Goal: Information Seeking & Learning: Learn about a topic

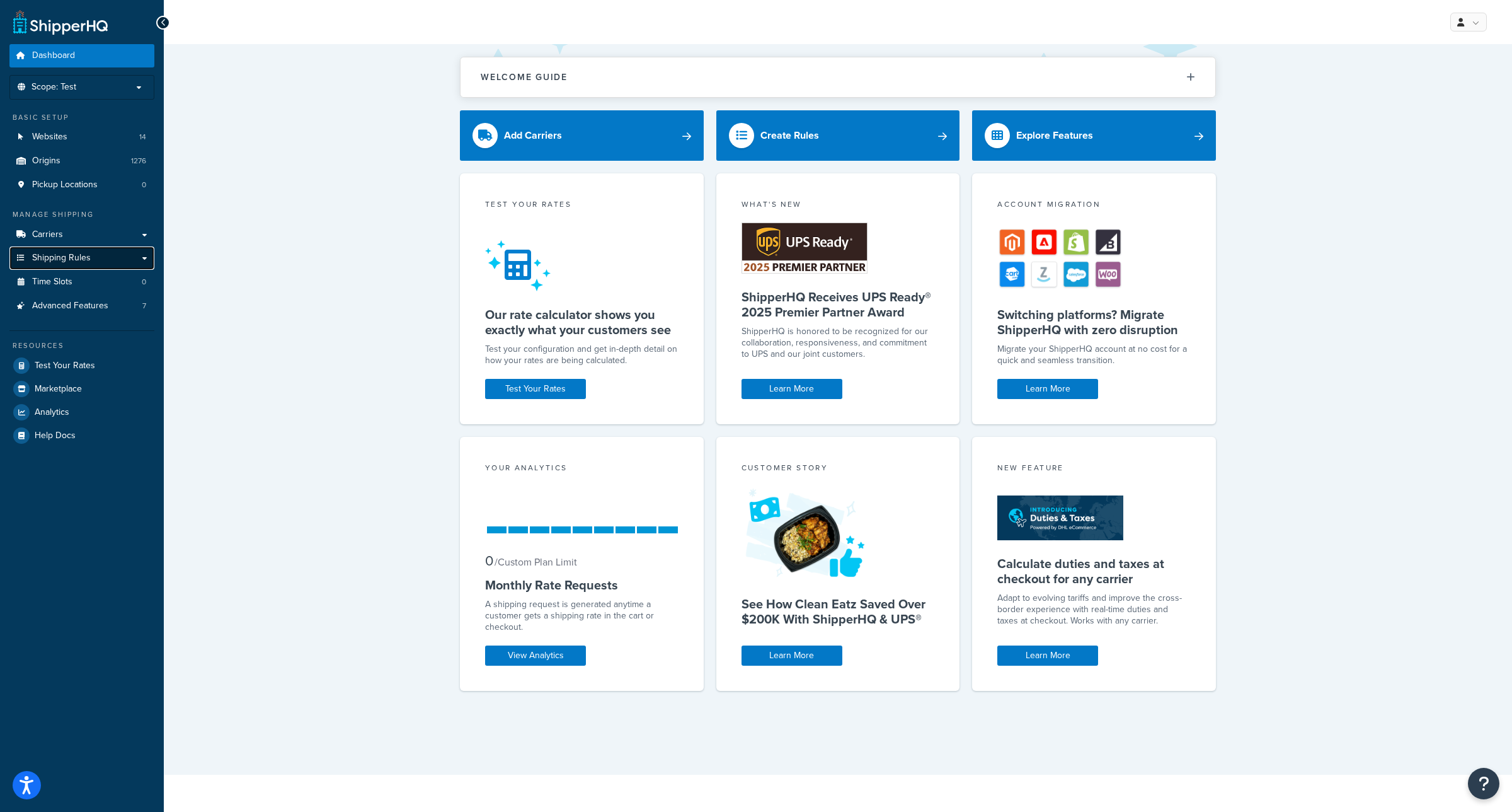
click at [84, 262] on span "Shipping Rules" at bounding box center [61, 258] width 59 height 11
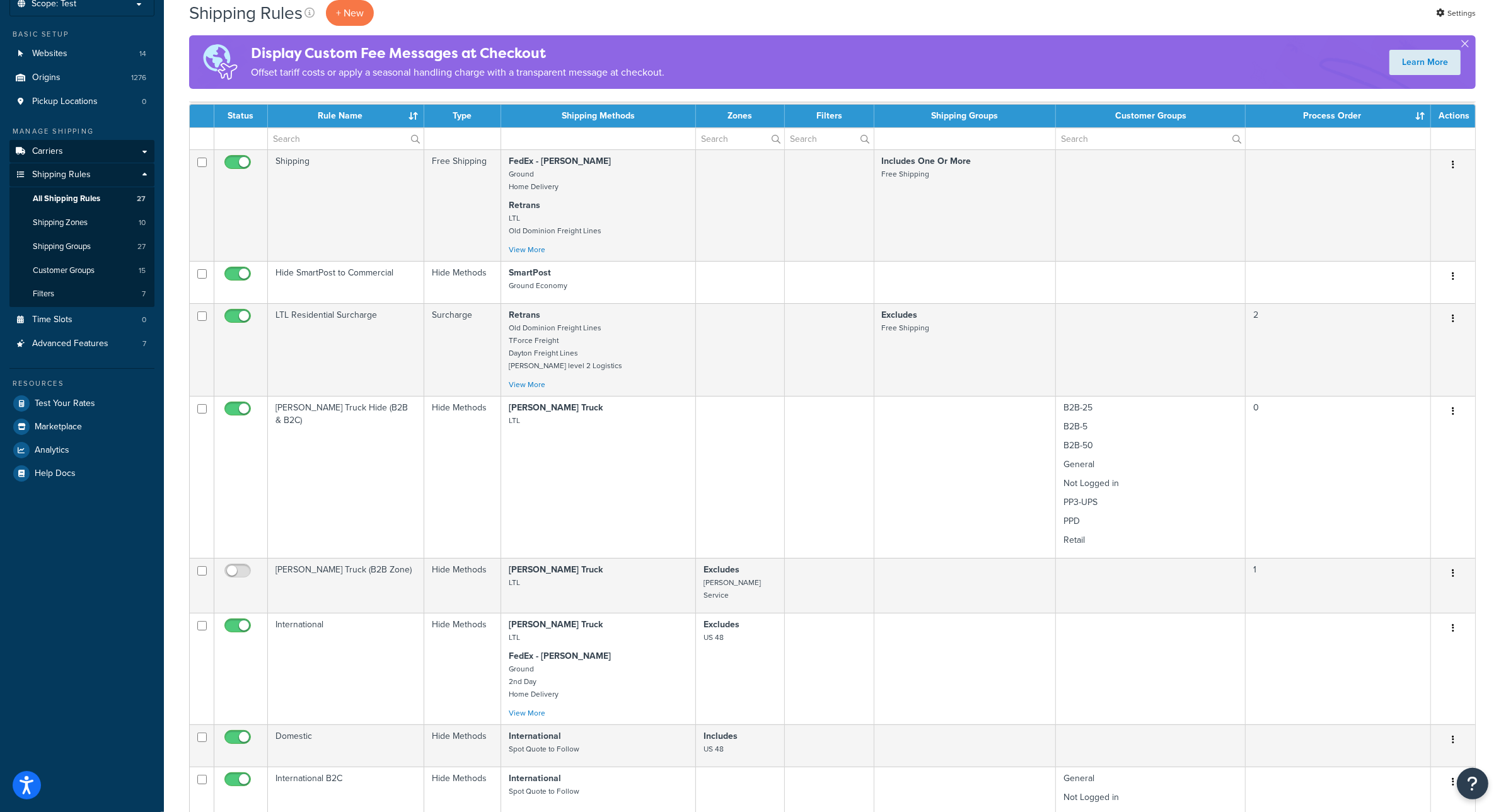
scroll to position [158, 0]
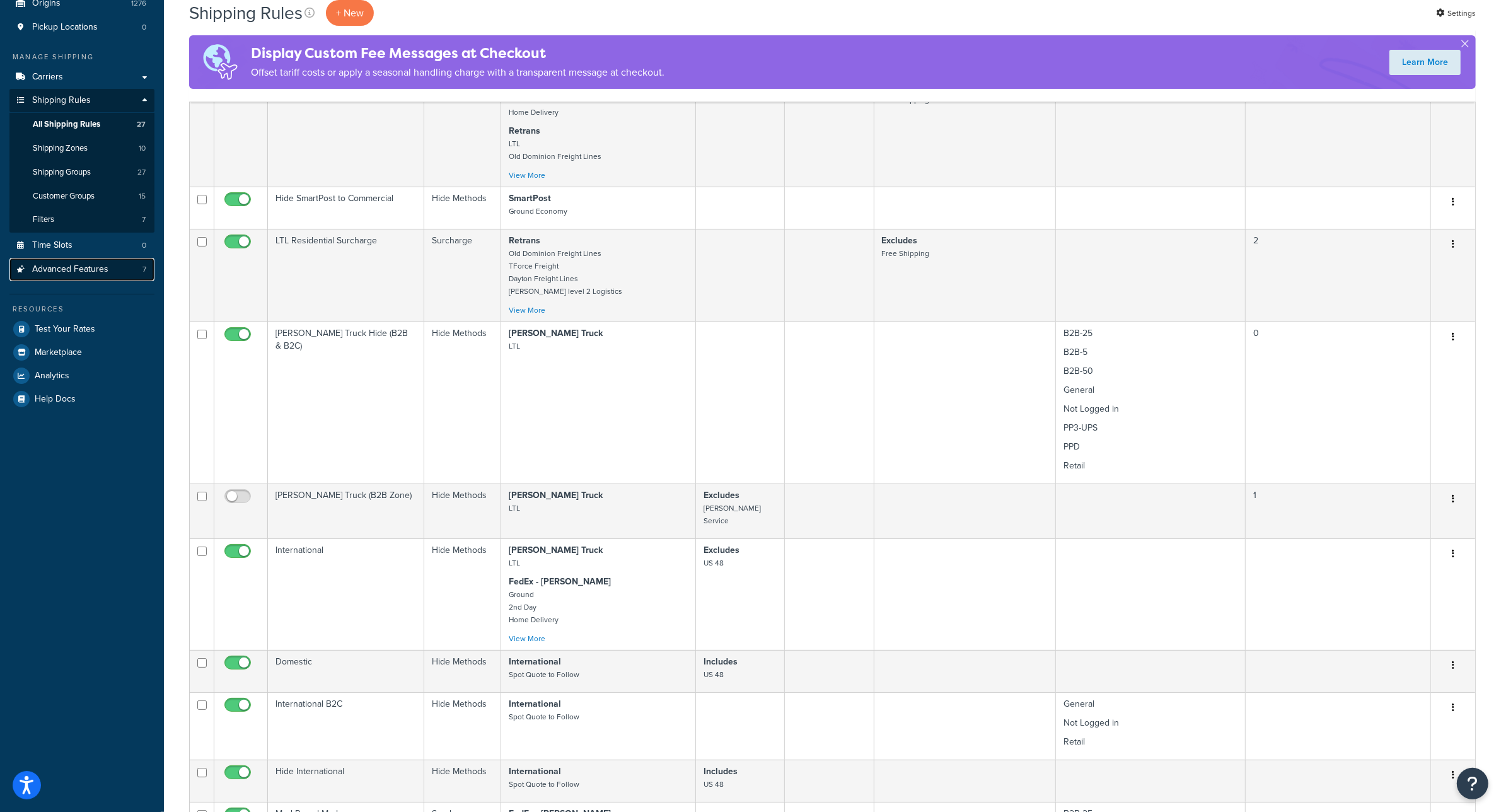
click at [96, 276] on link "Advanced Features 7" at bounding box center [82, 269] width 145 height 23
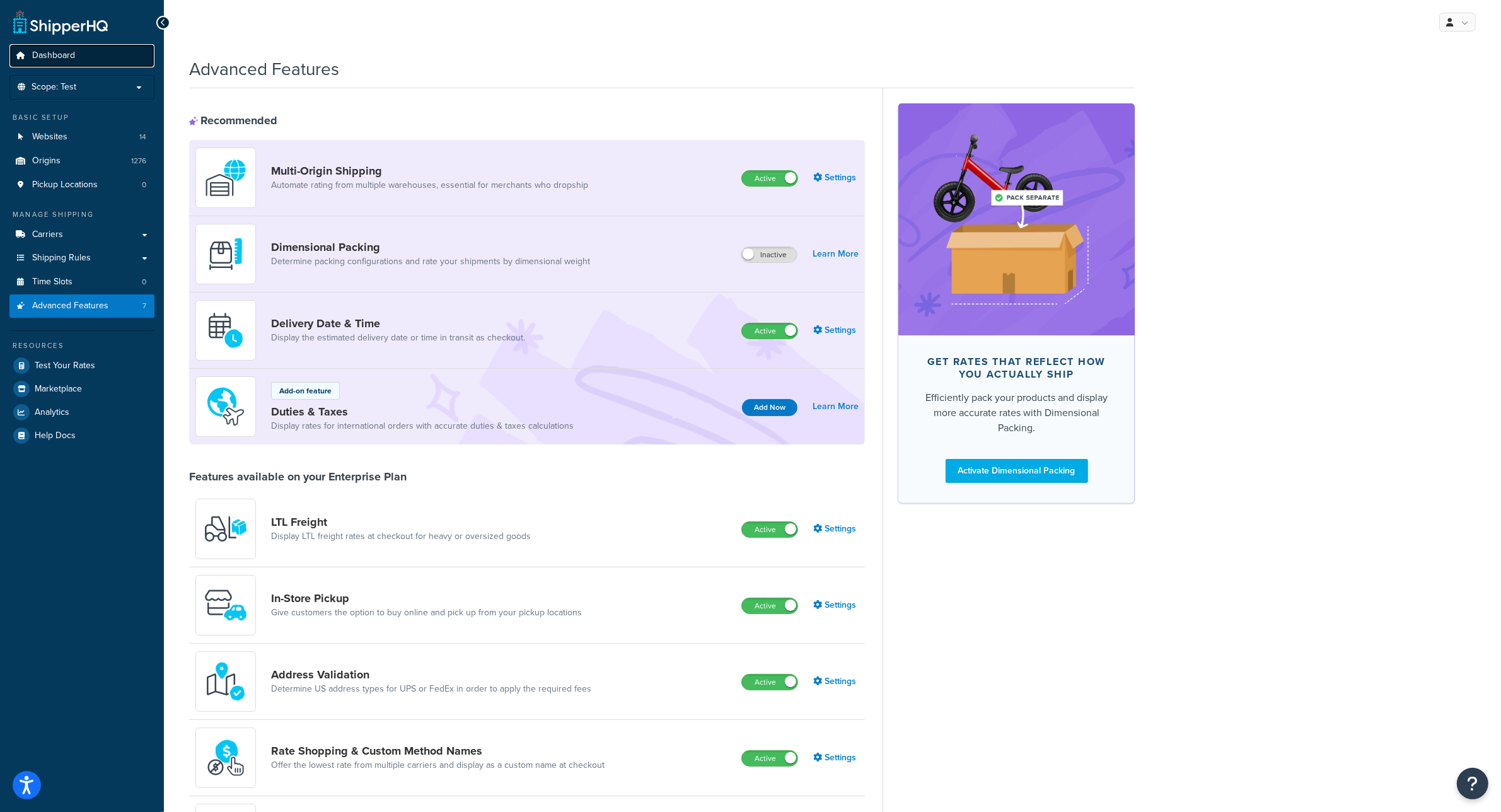
click at [74, 55] on link "Dashboard" at bounding box center [82, 56] width 145 height 23
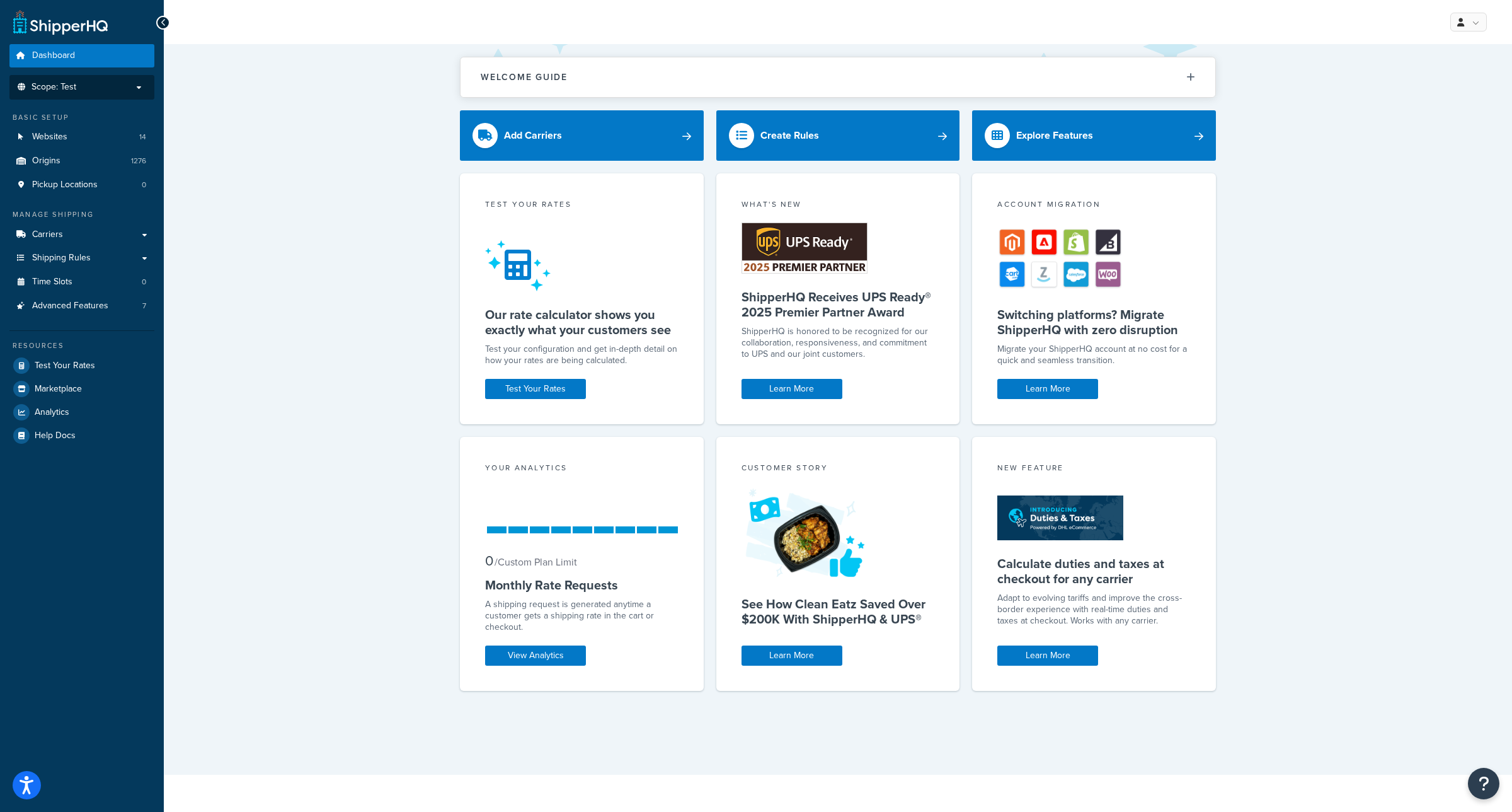
click at [76, 89] on span "Scope: Test" at bounding box center [54, 87] width 45 height 11
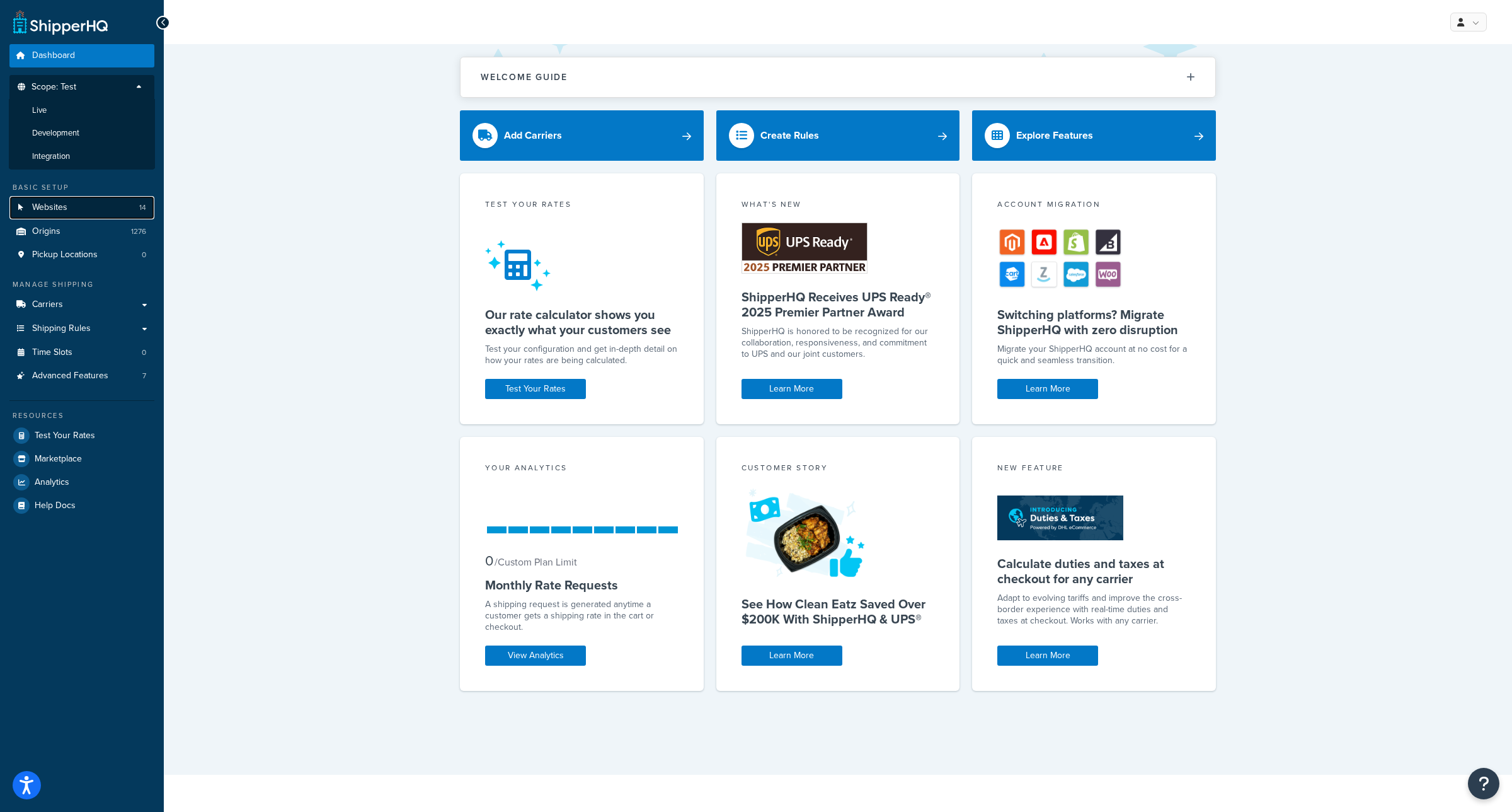
click at [84, 202] on link "Websites 14" at bounding box center [82, 208] width 145 height 23
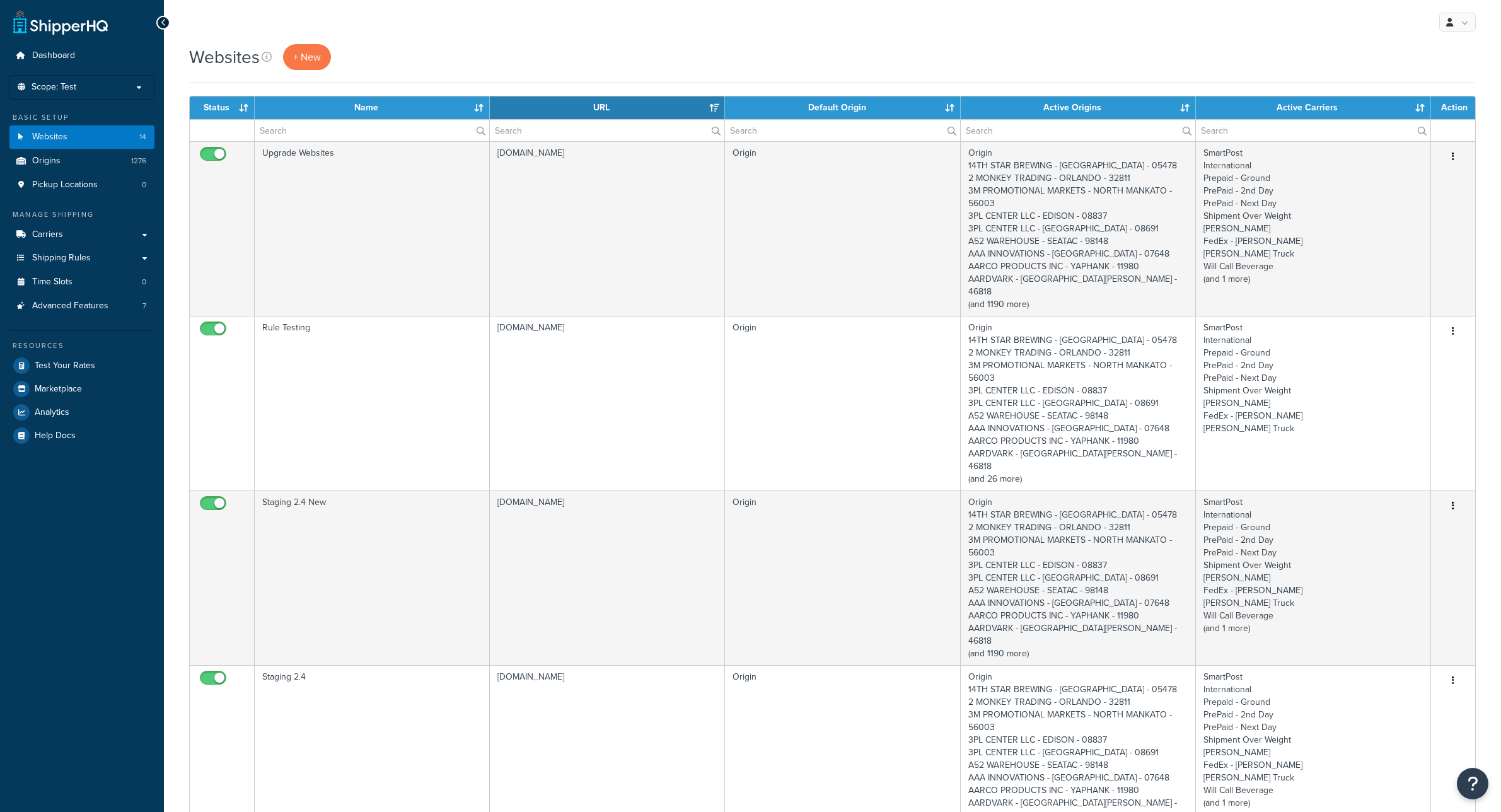
select select "15"
click at [1482, 784] on button "Open Resource Center" at bounding box center [1473, 784] width 35 height 35
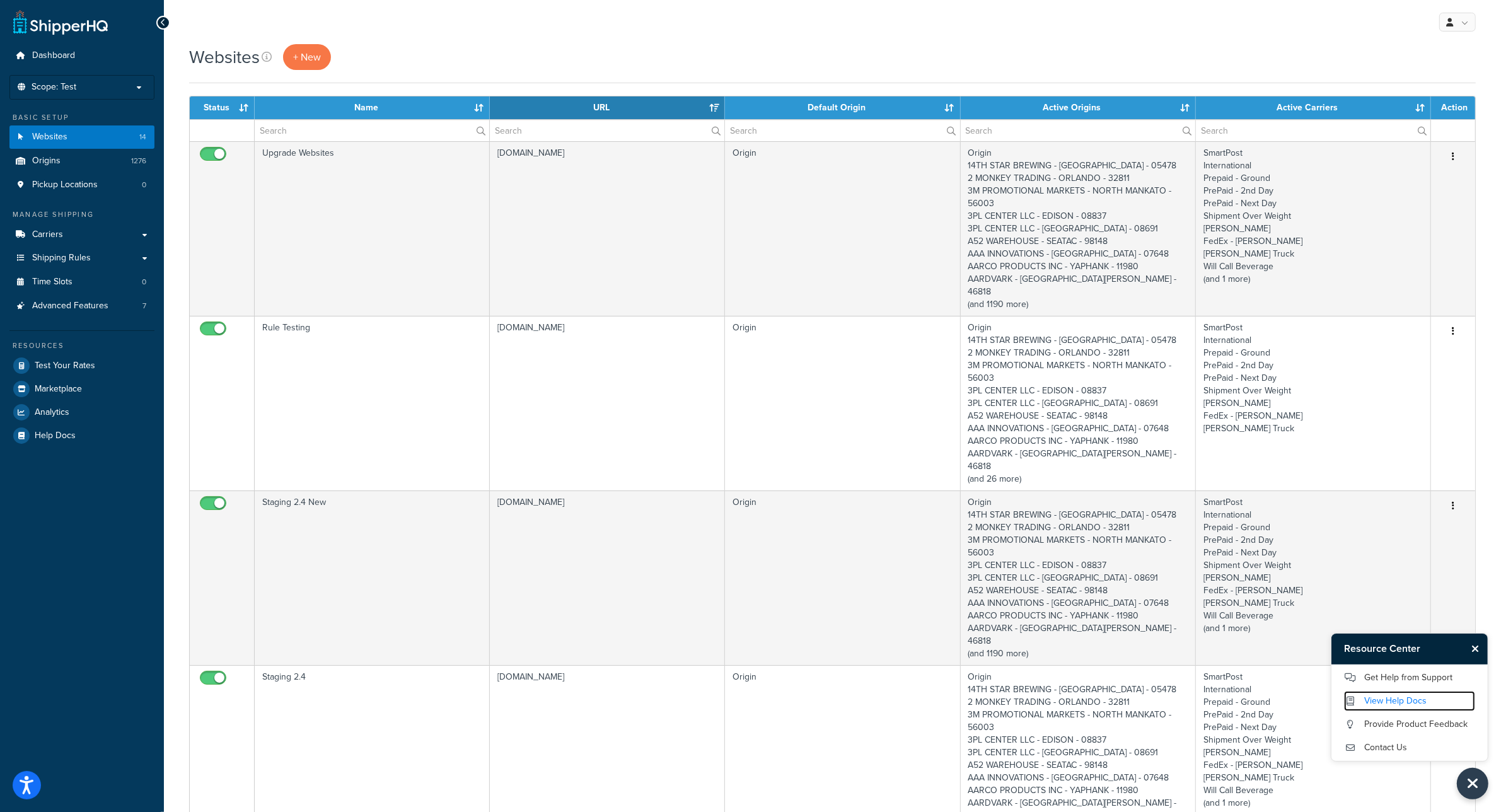
click at [1413, 695] on link "View Help Docs" at bounding box center [1409, 701] width 131 height 20
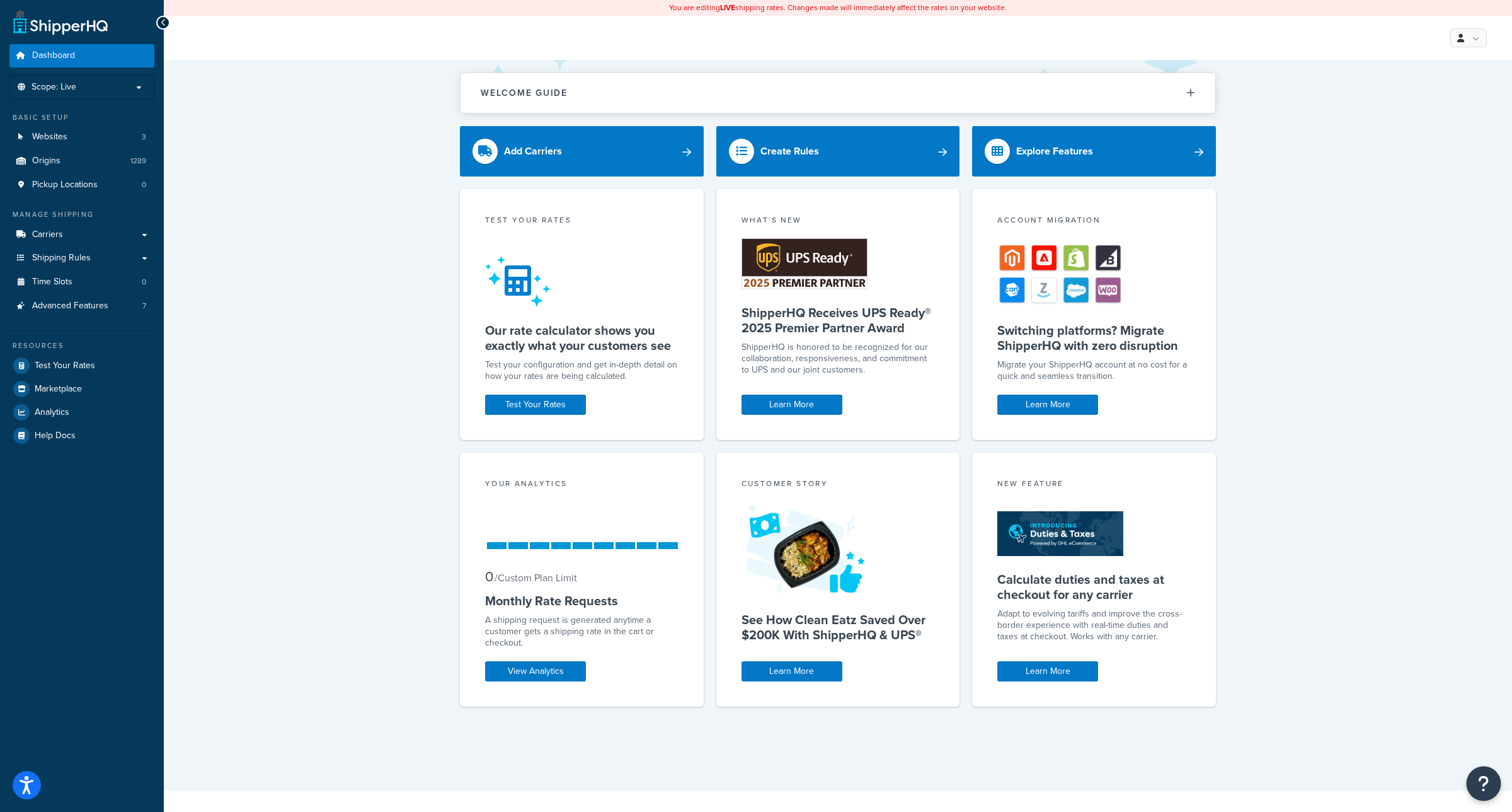
click at [1495, 792] on button "Open Resource Center" at bounding box center [1484, 784] width 35 height 35
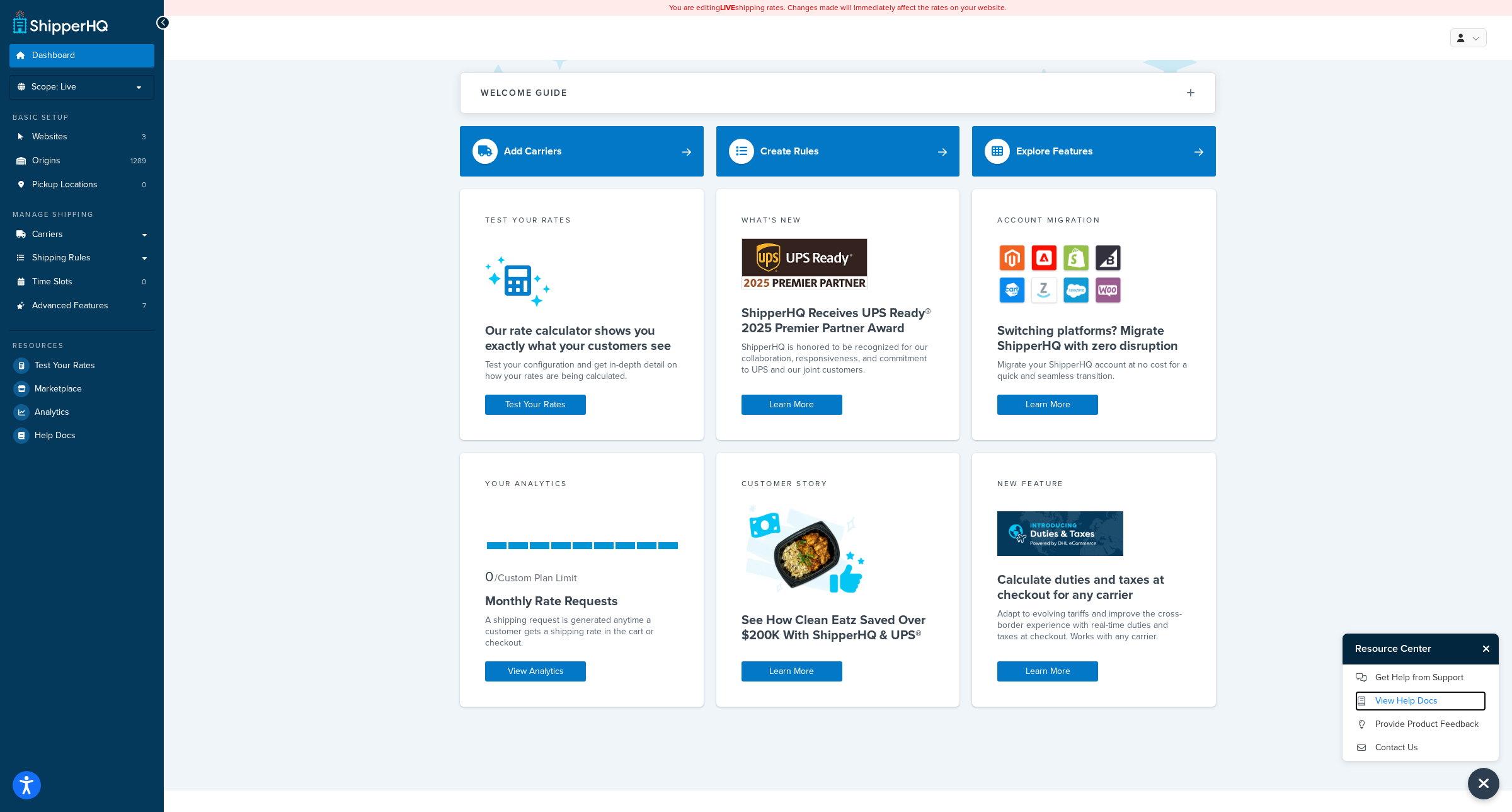
click at [1413, 705] on link "View Help Docs" at bounding box center [1420, 701] width 131 height 20
click at [1442, 699] on link "View Help Docs" at bounding box center [1420, 701] width 131 height 20
